Goal: Communication & Community: Answer question/provide support

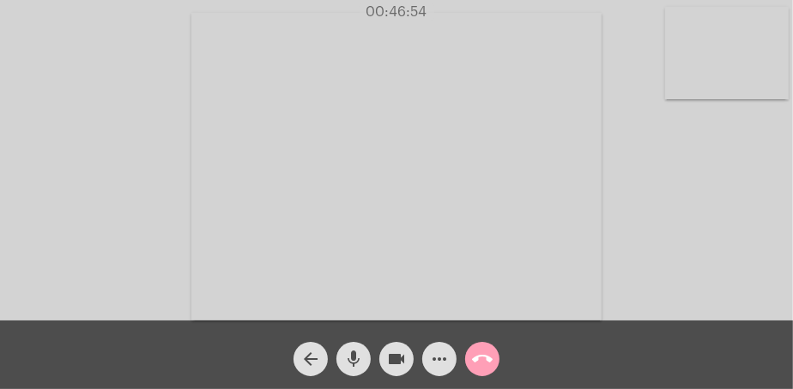
click at [487, 353] on mat-icon "call_end" at bounding box center [482, 359] width 21 height 21
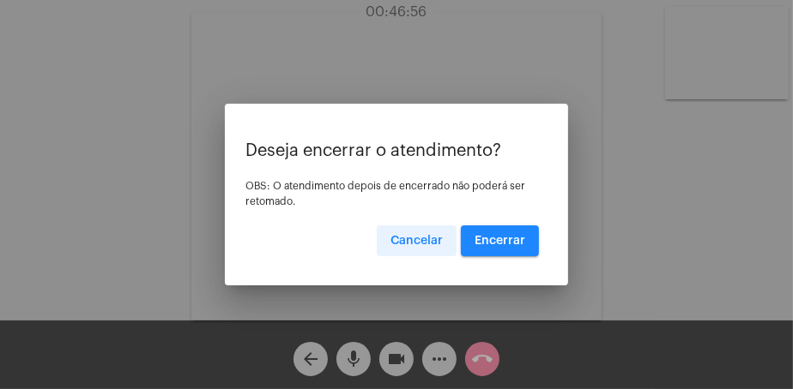
click at [424, 243] on span "Cancelar" at bounding box center [416, 241] width 52 height 12
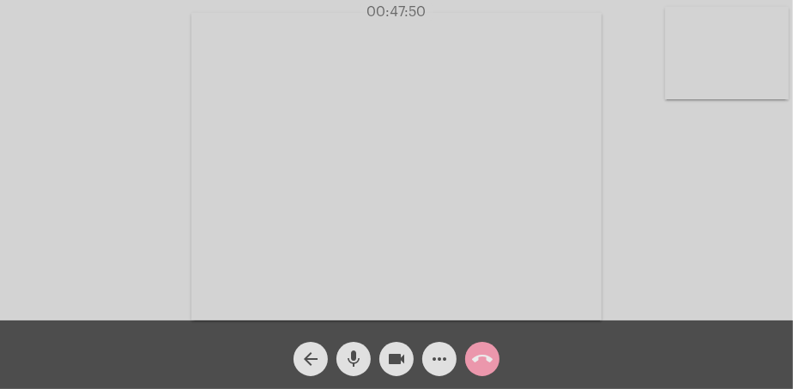
click at [481, 354] on mat-icon "call_end" at bounding box center [482, 359] width 21 height 21
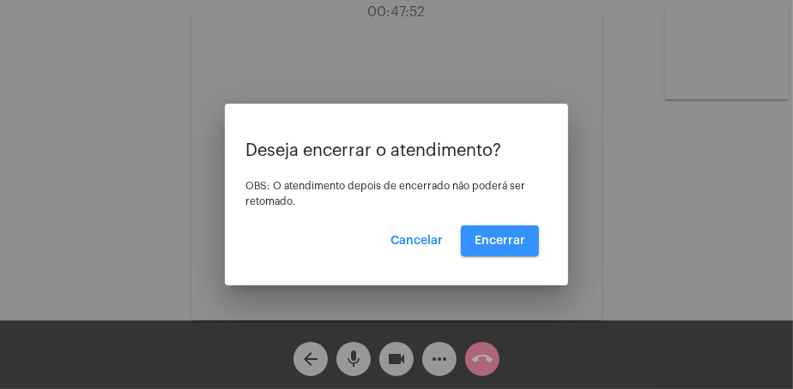
click at [499, 240] on span "Encerrar" at bounding box center [499, 241] width 51 height 12
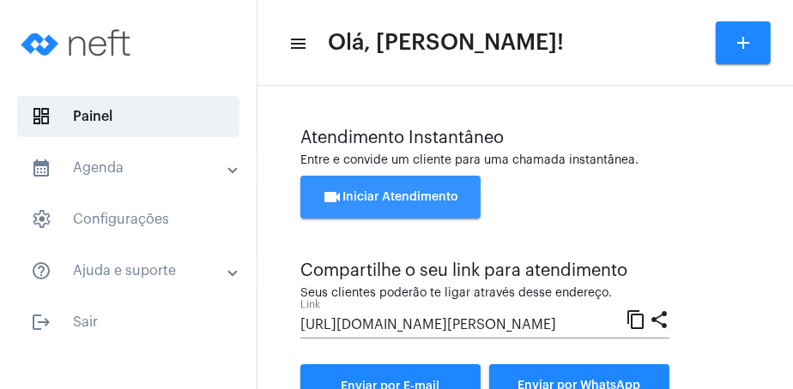
click at [421, 195] on span "videocam Iniciar Atendimento" at bounding box center [391, 197] width 136 height 12
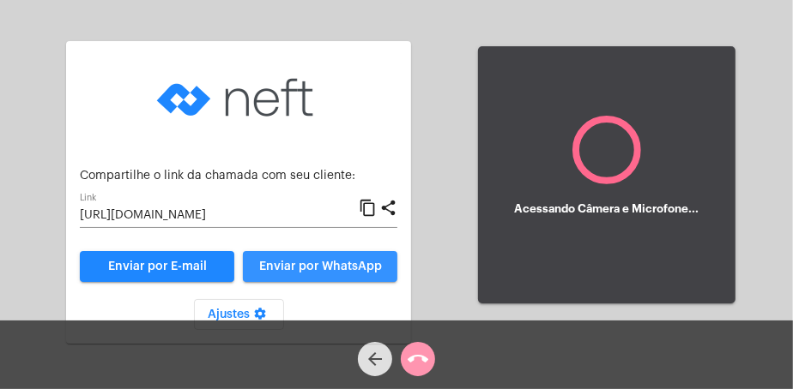
click at [377, 265] on span "Enviar por WhatsApp" at bounding box center [320, 267] width 123 height 12
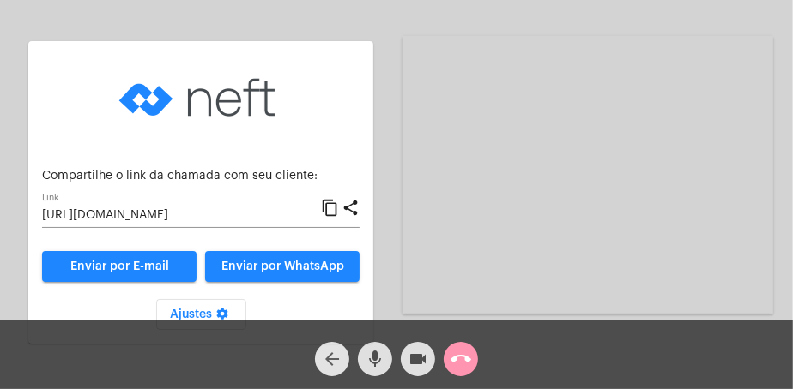
click at [328, 354] on mat-icon "arrow_back" at bounding box center [332, 359] width 21 height 21
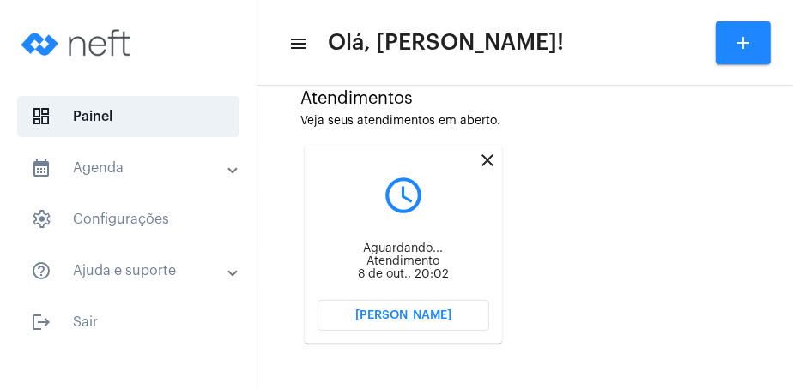
scroll to position [471, 0]
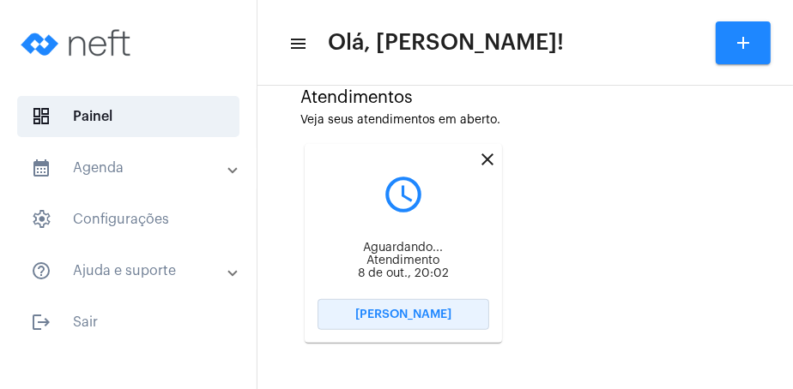
click at [472, 317] on button "[PERSON_NAME]" at bounding box center [403, 314] width 172 height 31
